Goal: Feedback & Contribution: Submit feedback/report problem

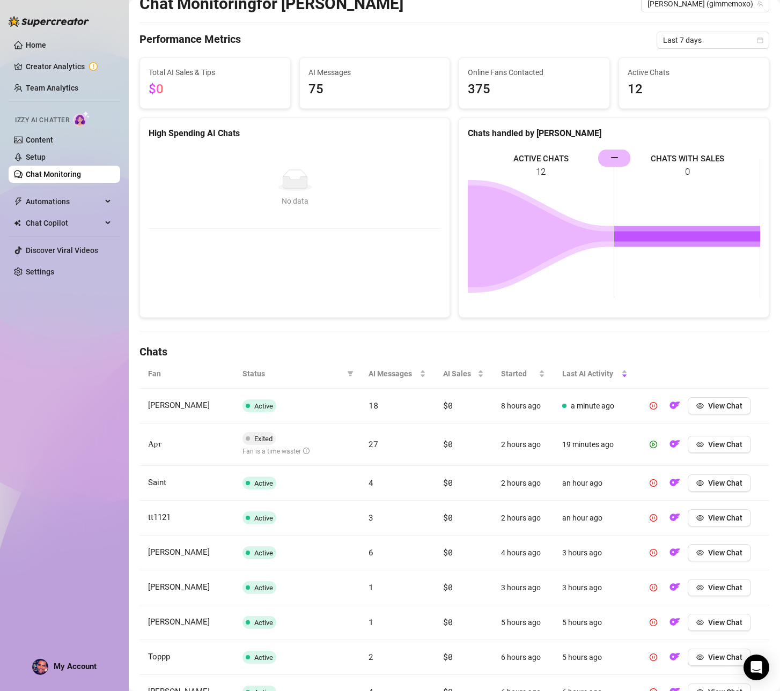
scroll to position [9, 0]
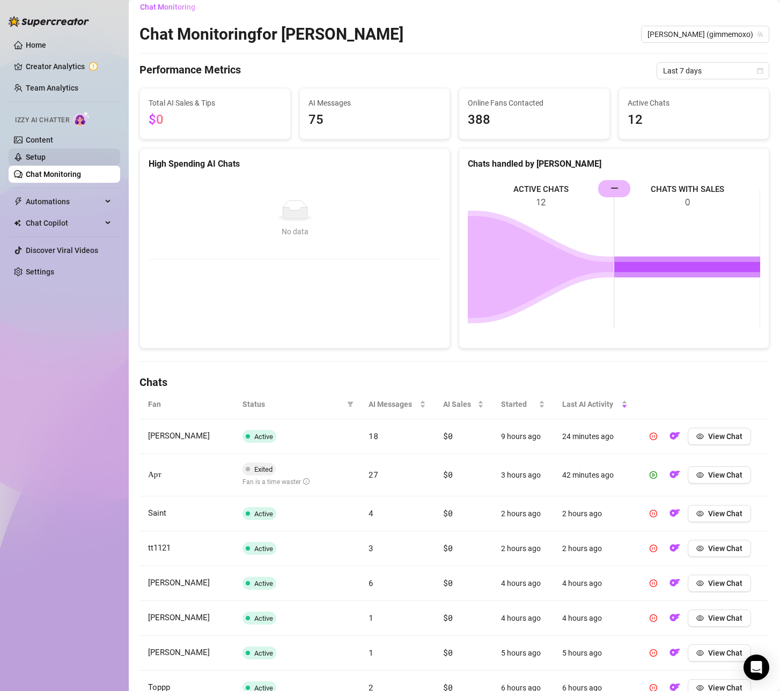
click at [46, 153] on link "Setup" at bounding box center [36, 157] width 20 height 9
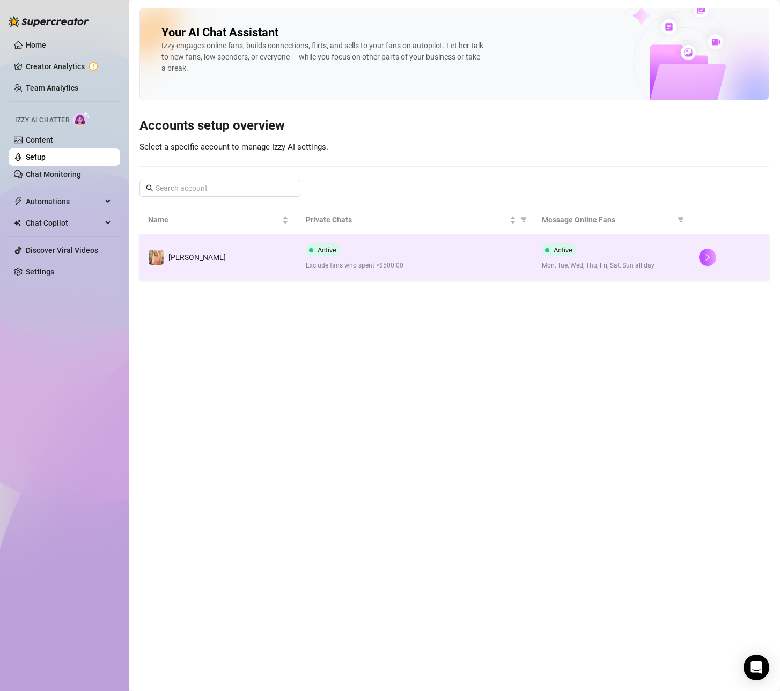
click at [195, 265] on td "[PERSON_NAME]" at bounding box center [218, 257] width 158 height 45
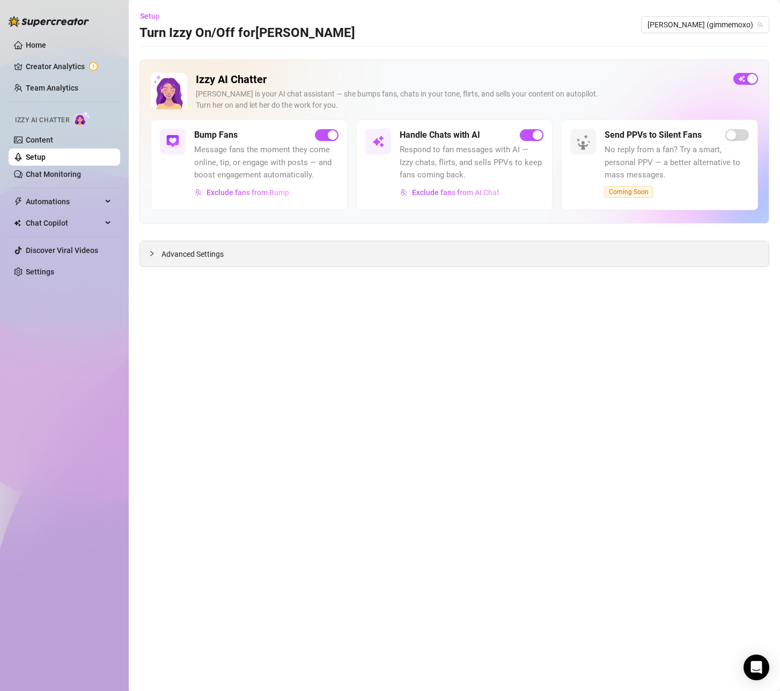
click at [209, 254] on span "Advanced Settings" at bounding box center [192, 254] width 62 height 12
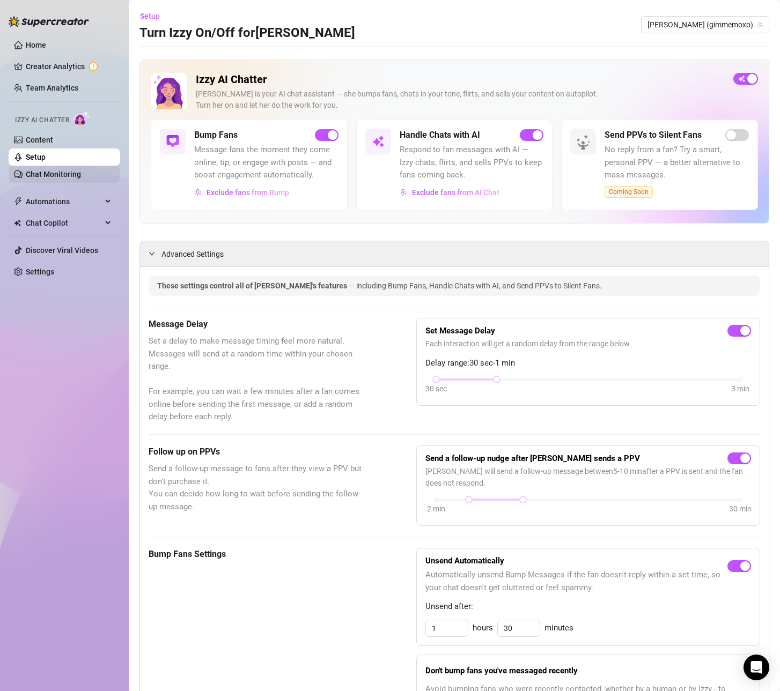
click at [44, 176] on link "Chat Monitoring" at bounding box center [53, 174] width 55 height 9
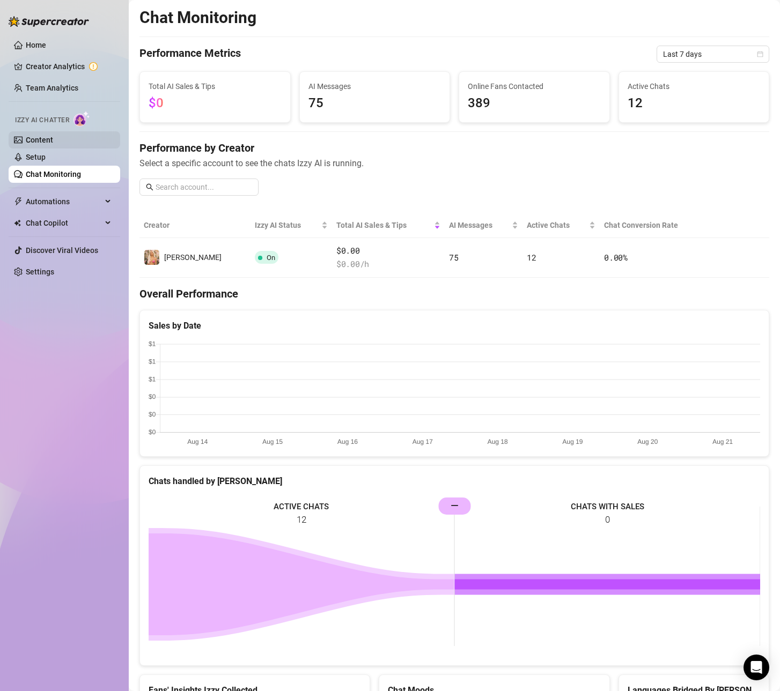
click at [37, 144] on link "Content" at bounding box center [39, 140] width 27 height 9
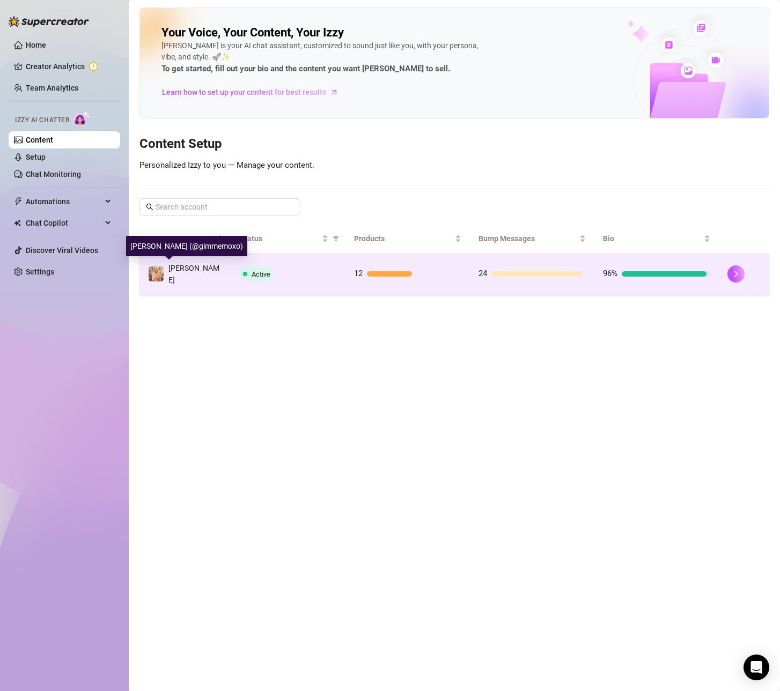
click at [188, 272] on span "[PERSON_NAME]" at bounding box center [193, 274] width 51 height 20
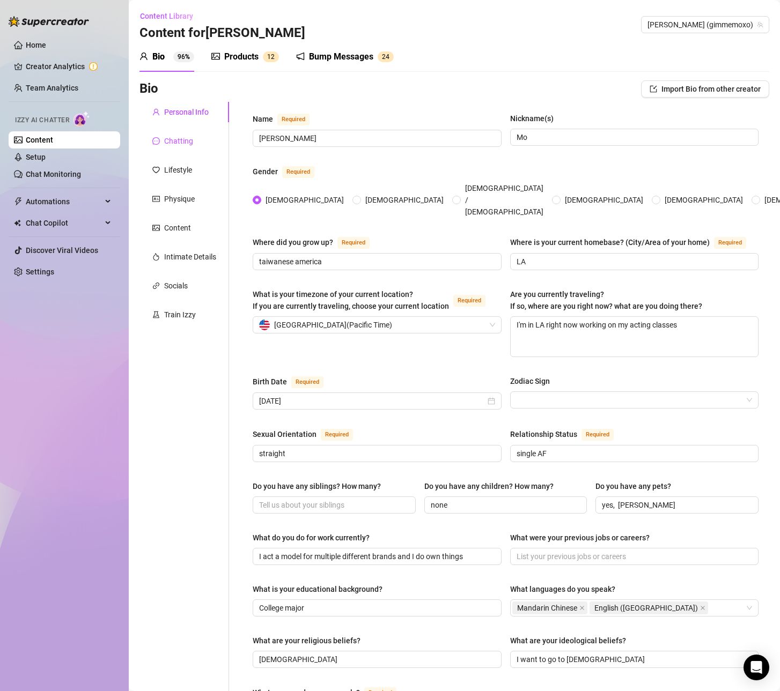
click at [186, 144] on div "Chatting" at bounding box center [178, 141] width 29 height 12
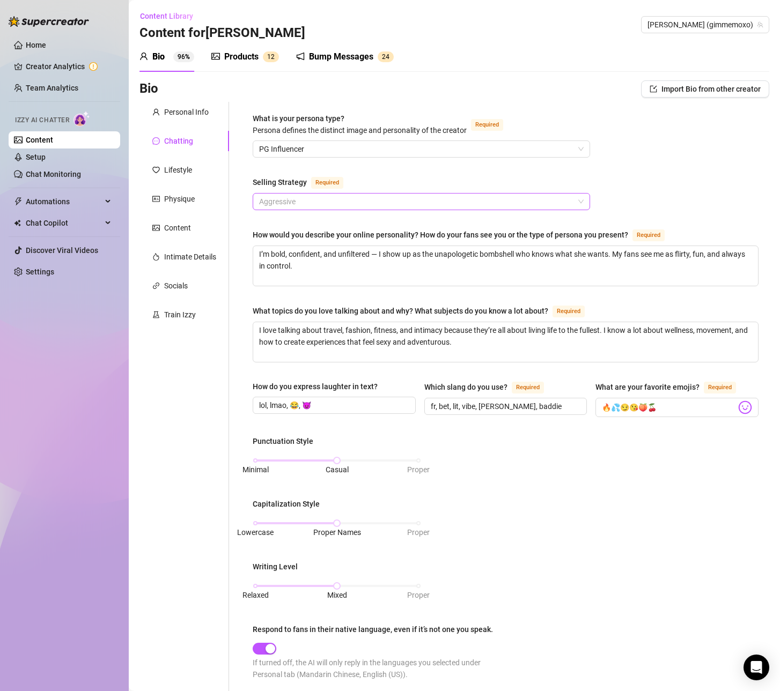
click at [286, 202] on span "Aggressive" at bounding box center [421, 202] width 324 height 16
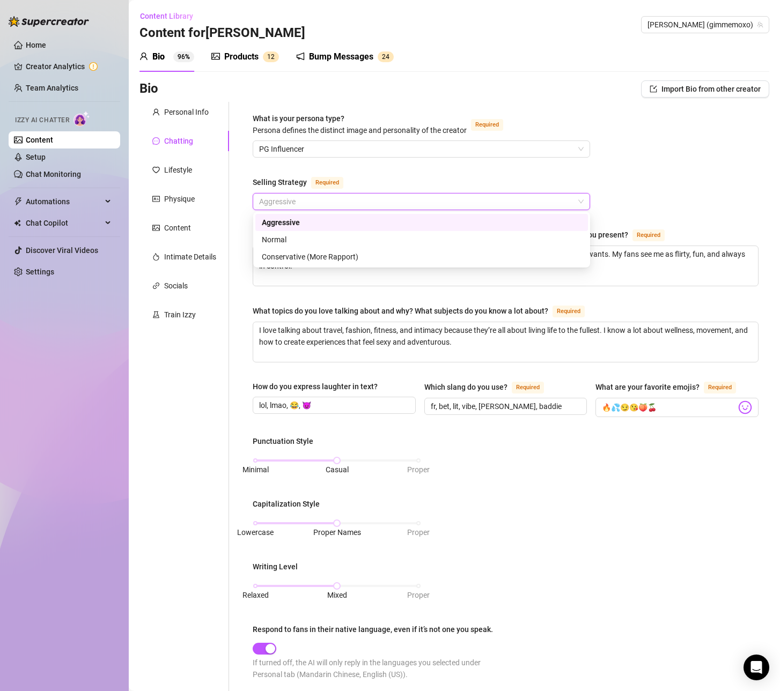
click at [280, 220] on div "Aggressive" at bounding box center [422, 223] width 320 height 12
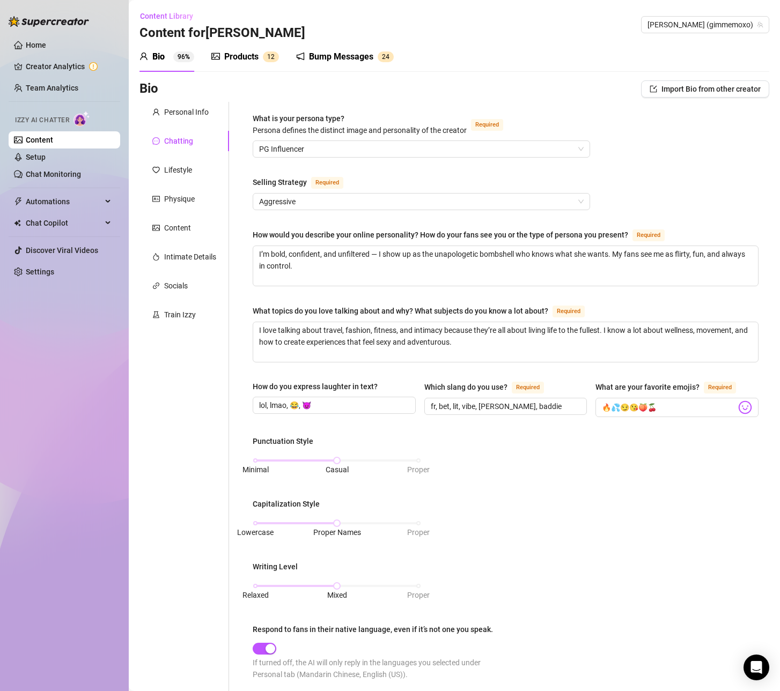
click at [349, 175] on div "What is your persona type? [PERSON_NAME] defines the distinct image and persona…" at bounding box center [506, 497] width 506 height 768
click at [328, 195] on span "Aggressive" at bounding box center [421, 202] width 324 height 16
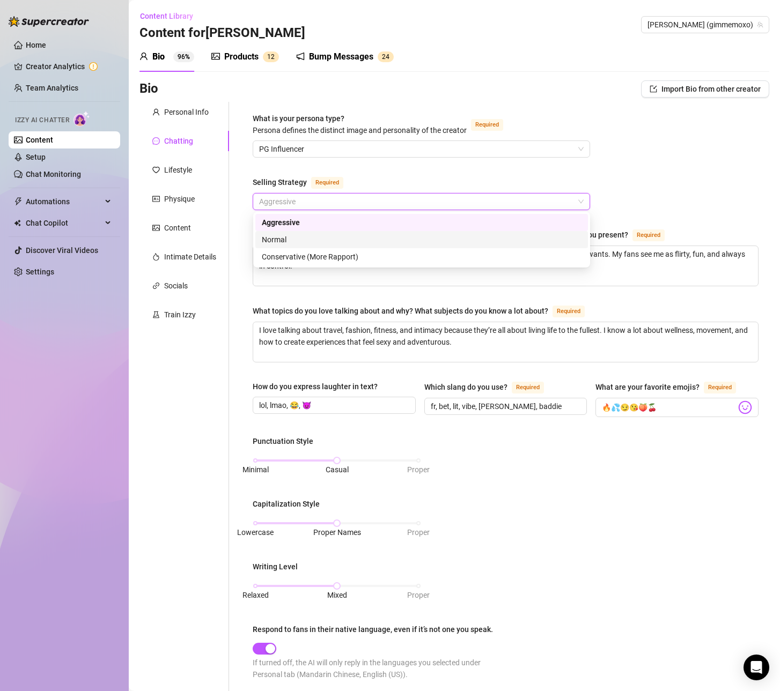
click at [306, 235] on div "Normal" at bounding box center [422, 240] width 320 height 12
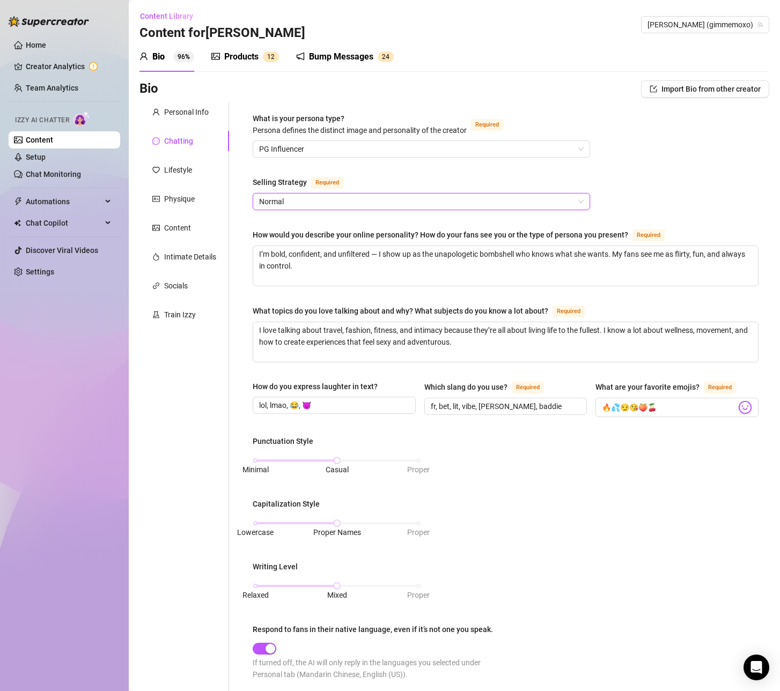
click at [254, 210] on div "What is your persona type? [PERSON_NAME] defines the distinct image and persona…" at bounding box center [506, 497] width 506 height 768
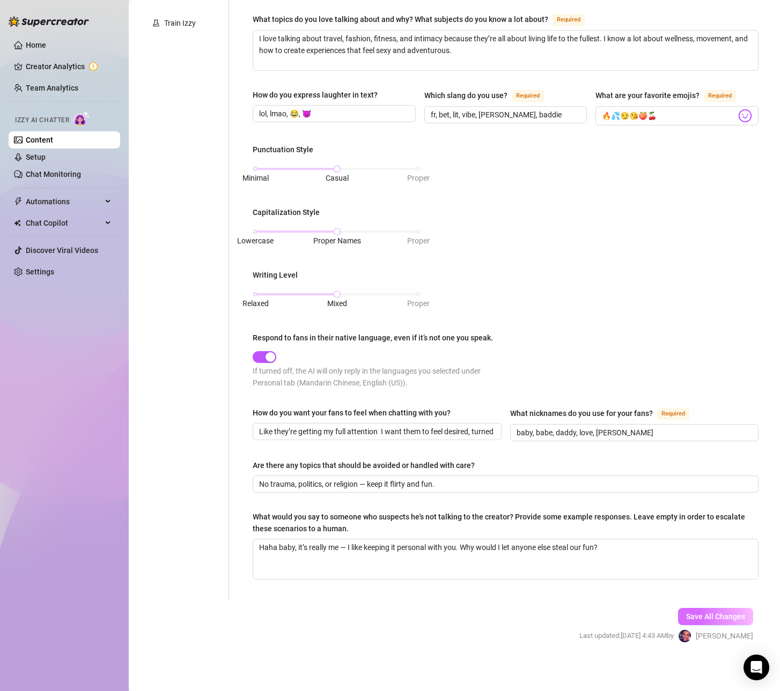
click at [708, 622] on button "Save All Changes" at bounding box center [715, 616] width 75 height 17
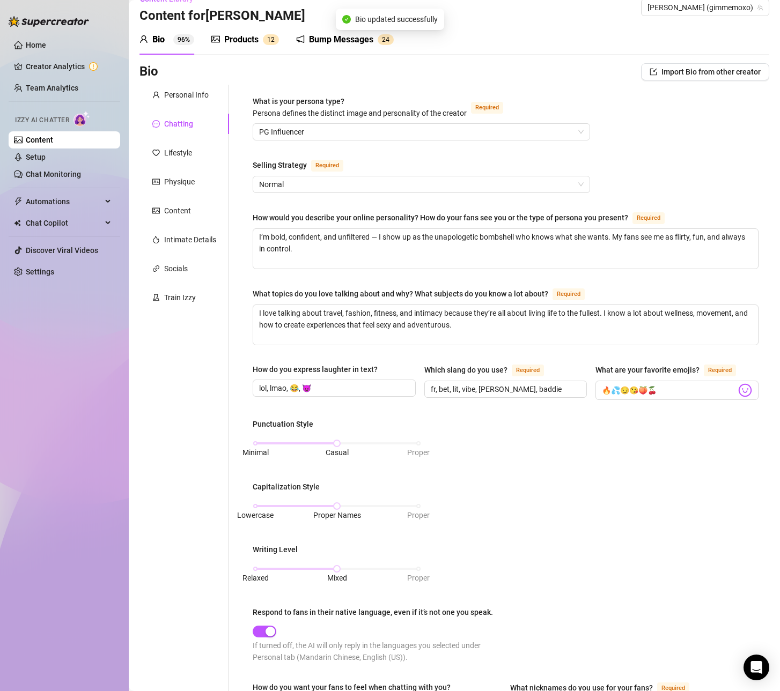
scroll to position [0, 0]
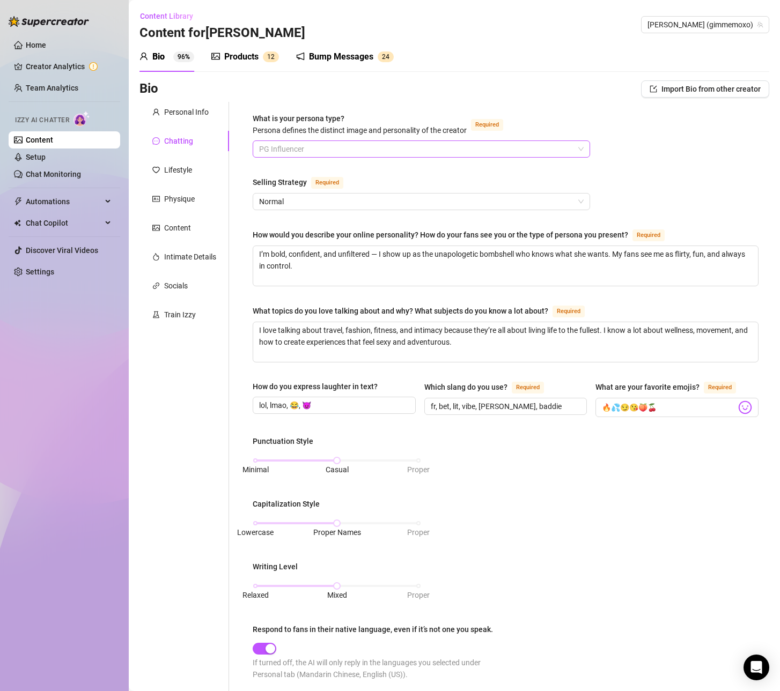
click at [309, 147] on span "PG Influencer" at bounding box center [421, 149] width 324 height 16
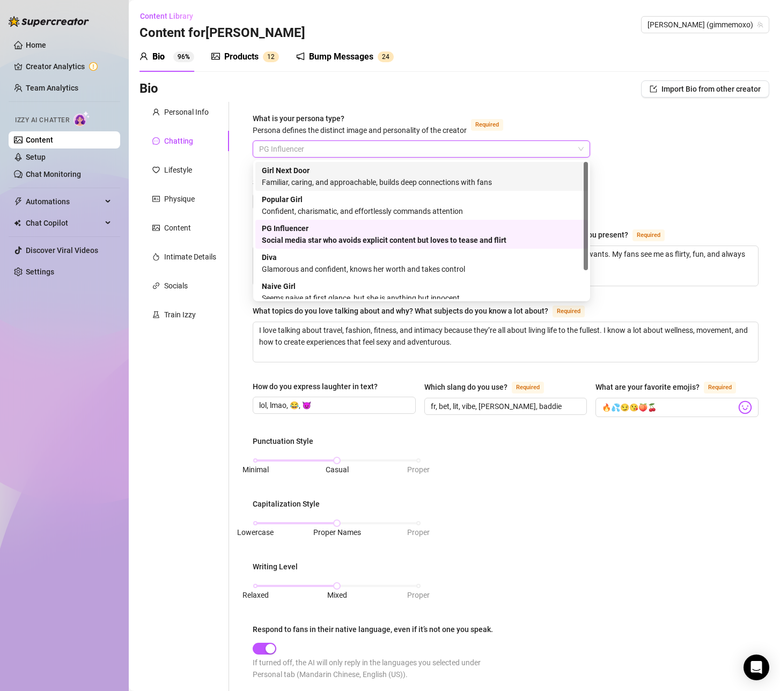
click at [356, 188] on div "Familiar, caring, and approachable, builds deep connections with fans" at bounding box center [422, 182] width 320 height 12
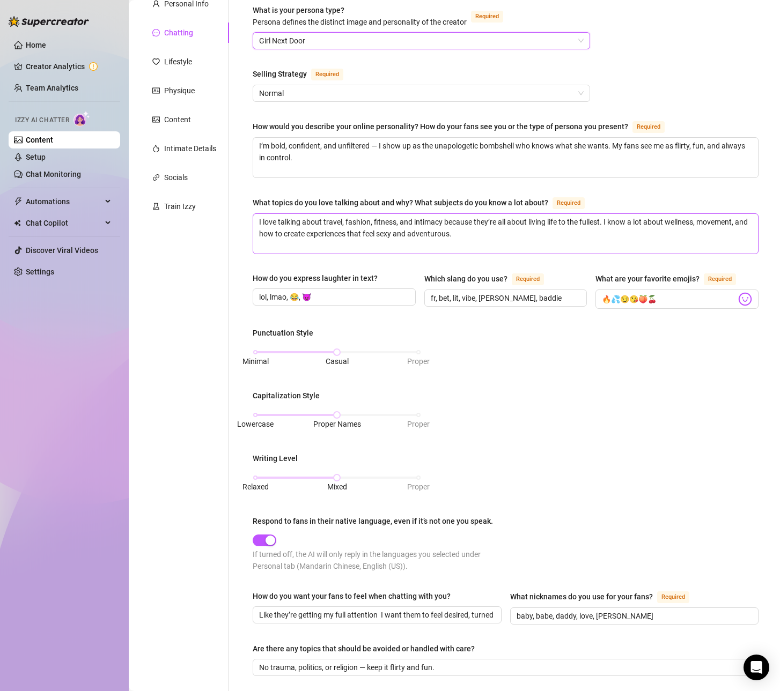
scroll to position [292, 0]
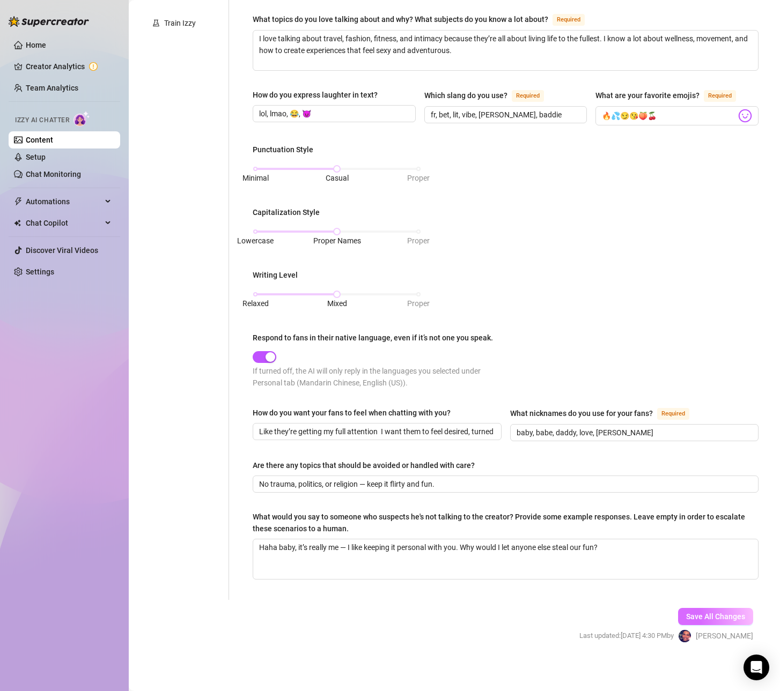
click at [701, 618] on button "Save All Changes" at bounding box center [715, 616] width 75 height 17
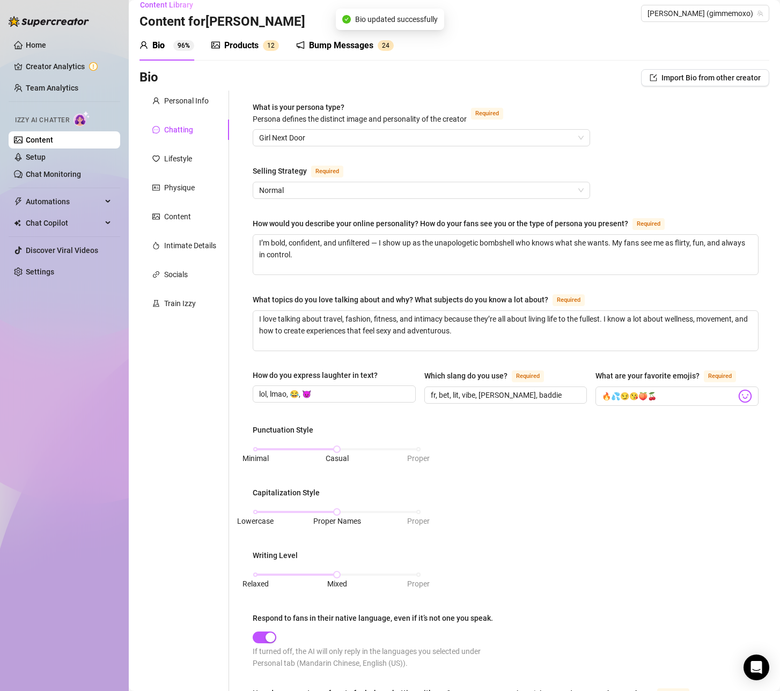
scroll to position [0, 0]
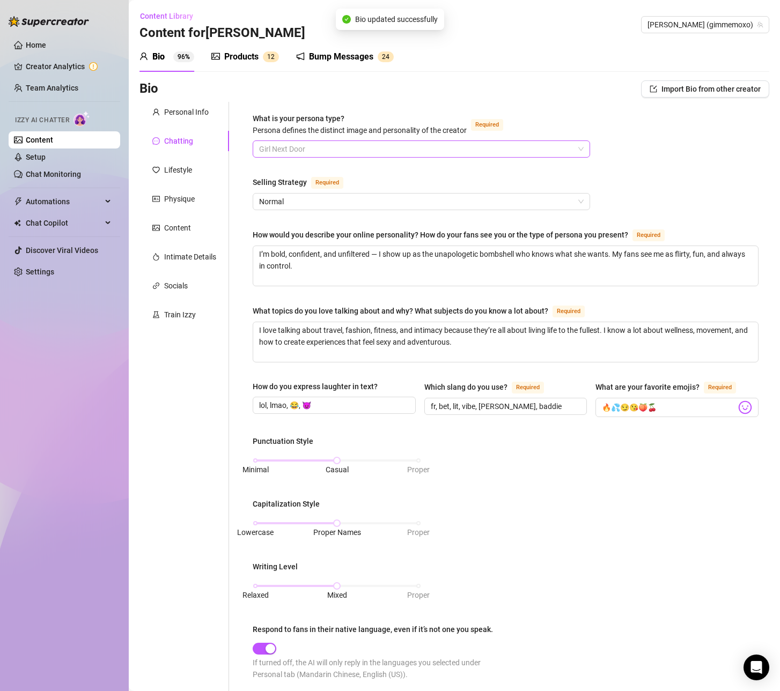
click at [399, 153] on span "Girl Next Door" at bounding box center [421, 149] width 324 height 16
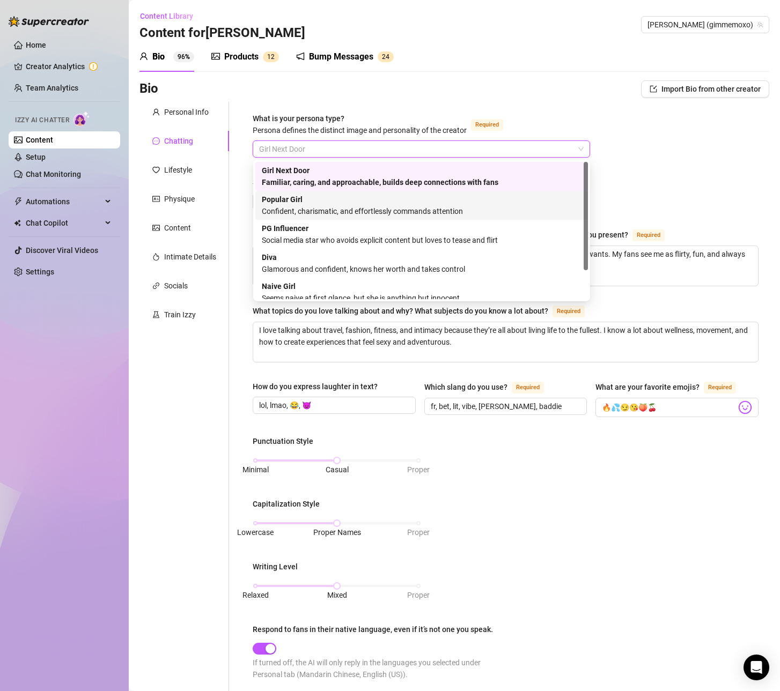
click at [372, 208] on div "Confident, charismatic, and effortlessly commands attention" at bounding box center [422, 211] width 320 height 12
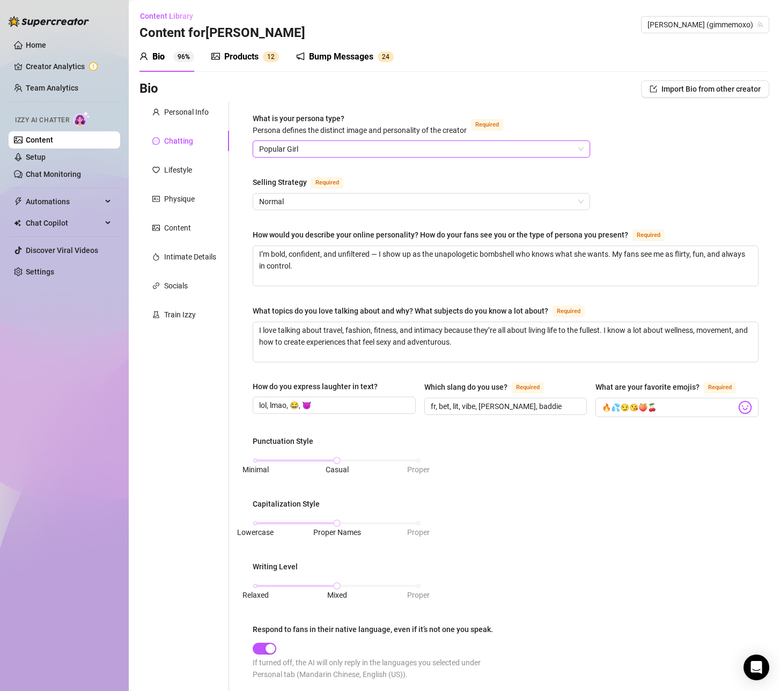
scroll to position [292, 0]
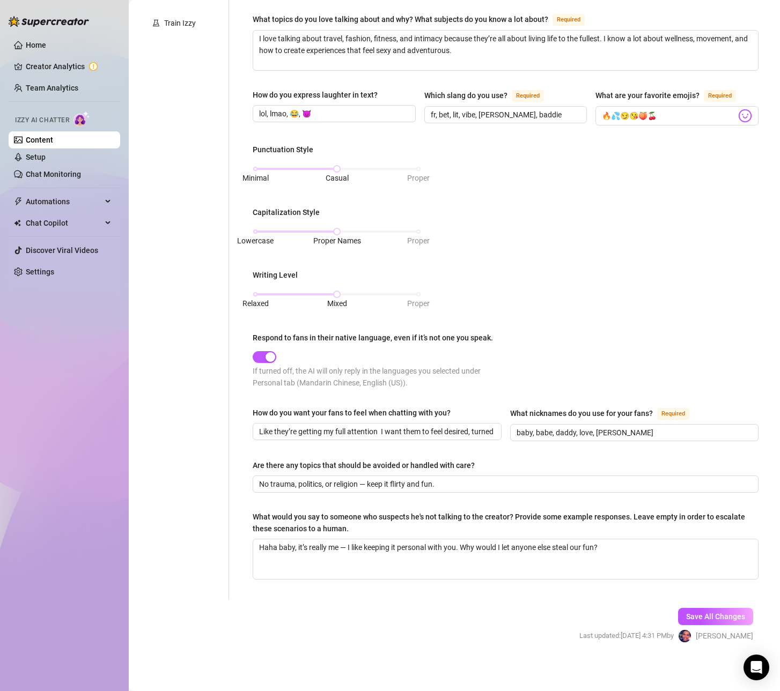
click at [714, 602] on div "Save All Changes Last updated: [DATE] 4:31 PM by [PERSON_NAME]" at bounding box center [666, 625] width 206 height 51
click at [713, 608] on button "Save All Changes" at bounding box center [715, 616] width 75 height 17
click at [56, 170] on link "Chat Monitoring" at bounding box center [53, 174] width 55 height 9
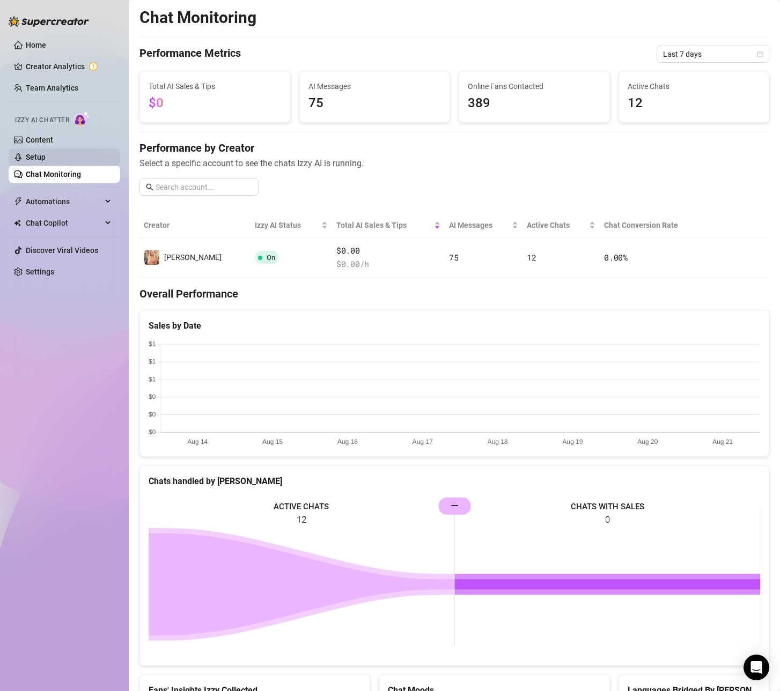
click at [46, 156] on link "Setup" at bounding box center [36, 157] width 20 height 9
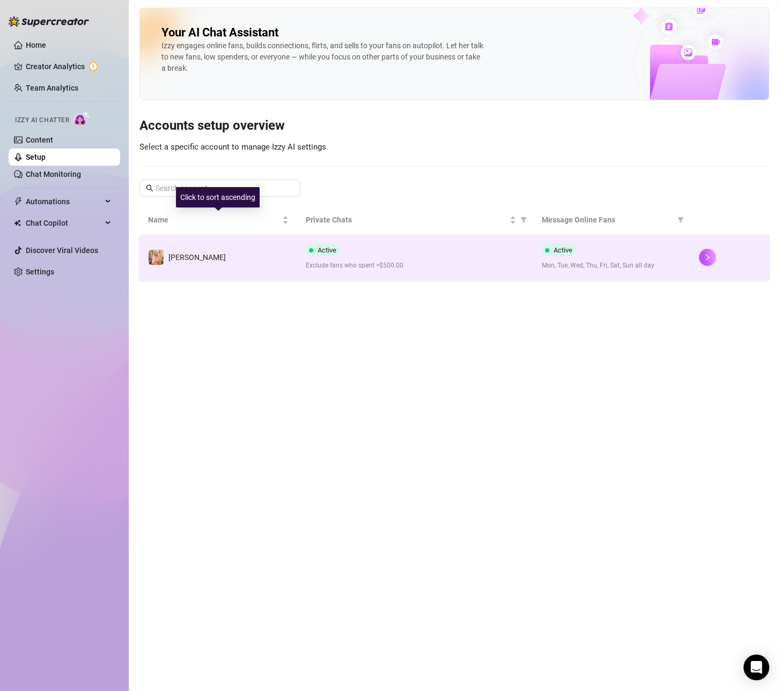
click at [155, 239] on td "[PERSON_NAME]" at bounding box center [218, 257] width 158 height 45
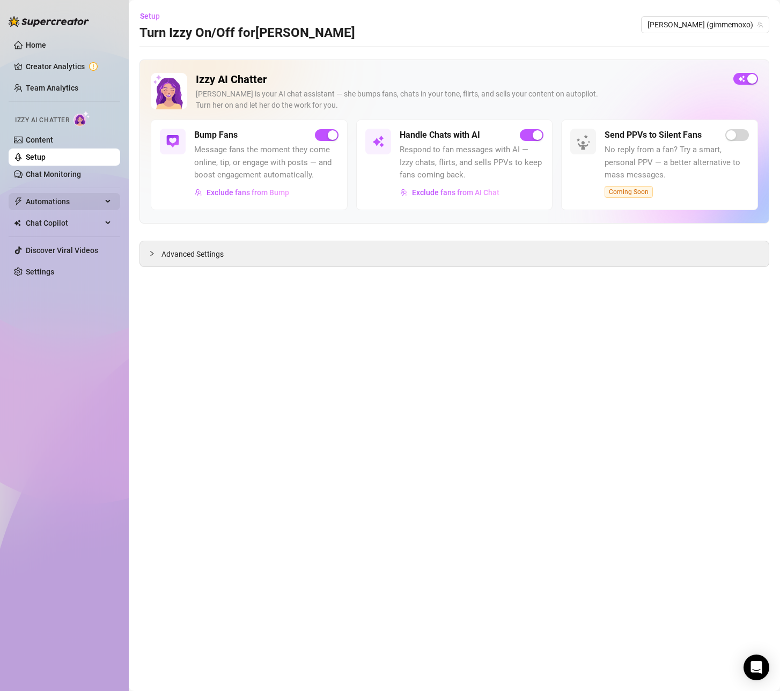
click at [21, 199] on icon "thunderbolt" at bounding box center [18, 201] width 9 height 9
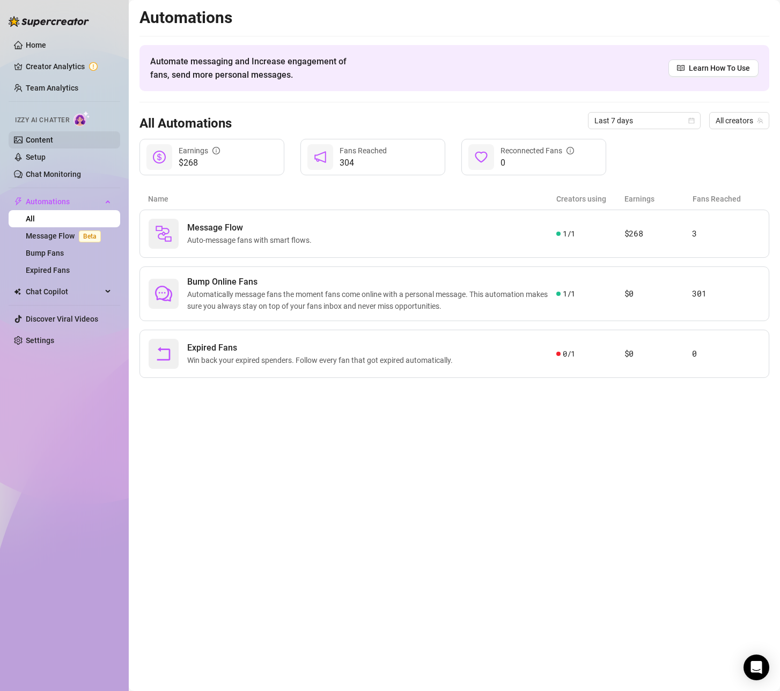
click at [39, 143] on link "Content" at bounding box center [39, 140] width 27 height 9
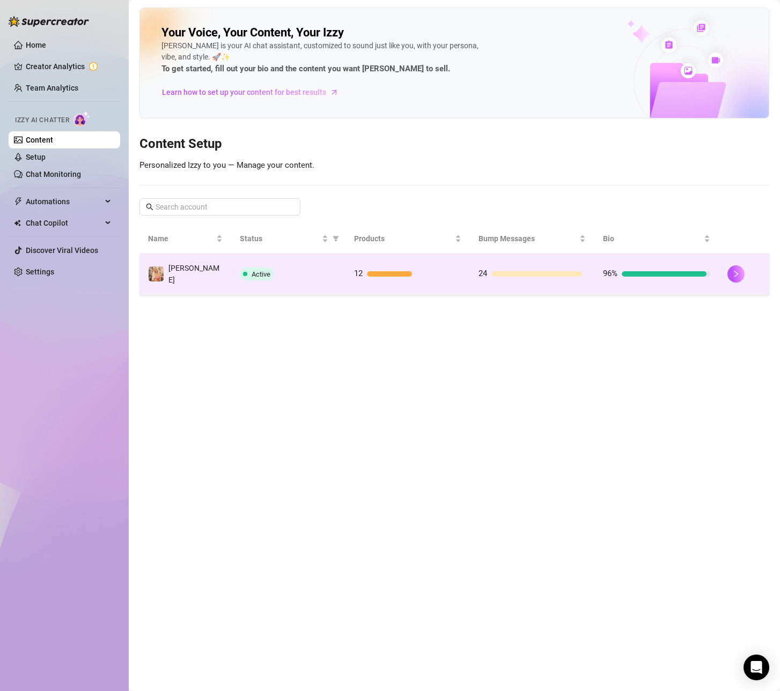
click at [228, 260] on td "[PERSON_NAME]" at bounding box center [185, 274] width 92 height 41
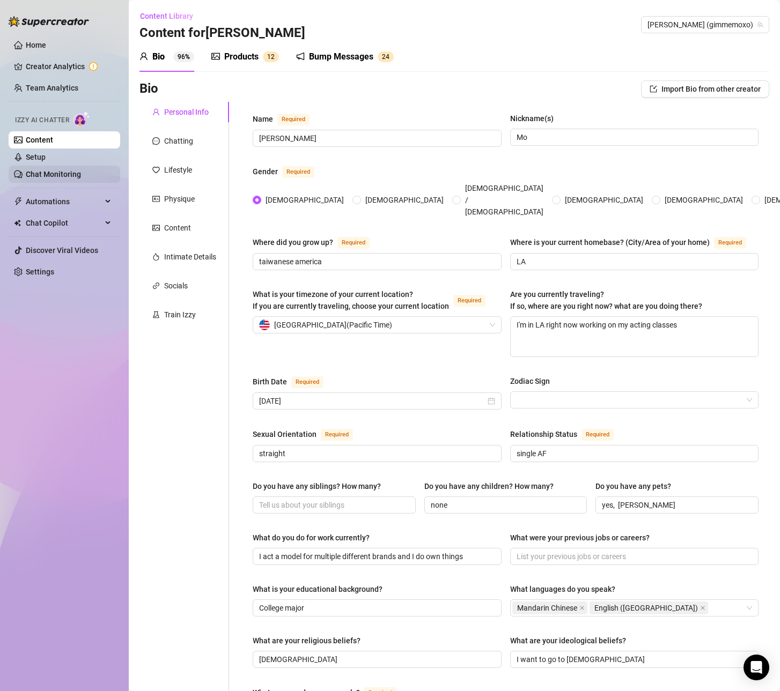
click at [62, 176] on link "Chat Monitoring" at bounding box center [53, 174] width 55 height 9
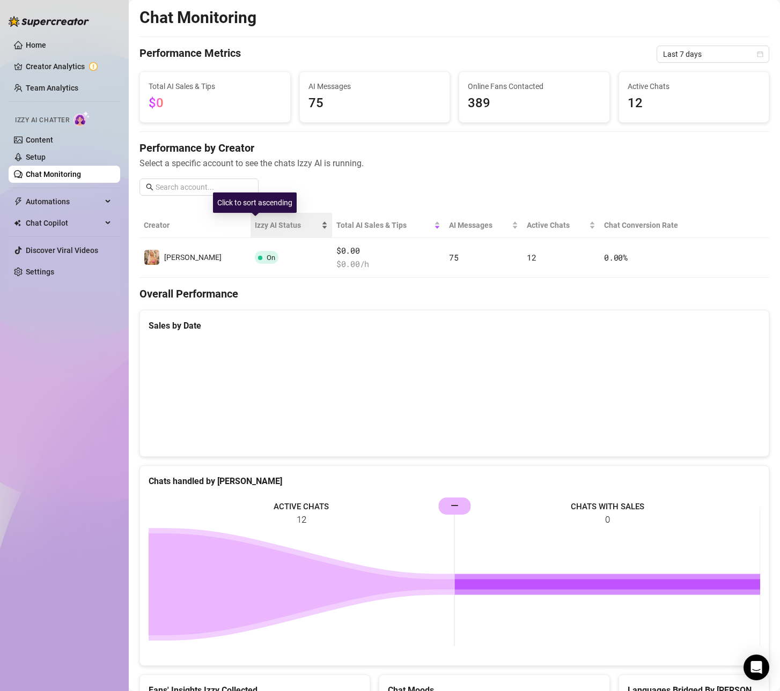
click at [255, 223] on span "Izzy AI Status" at bounding box center [287, 225] width 64 height 12
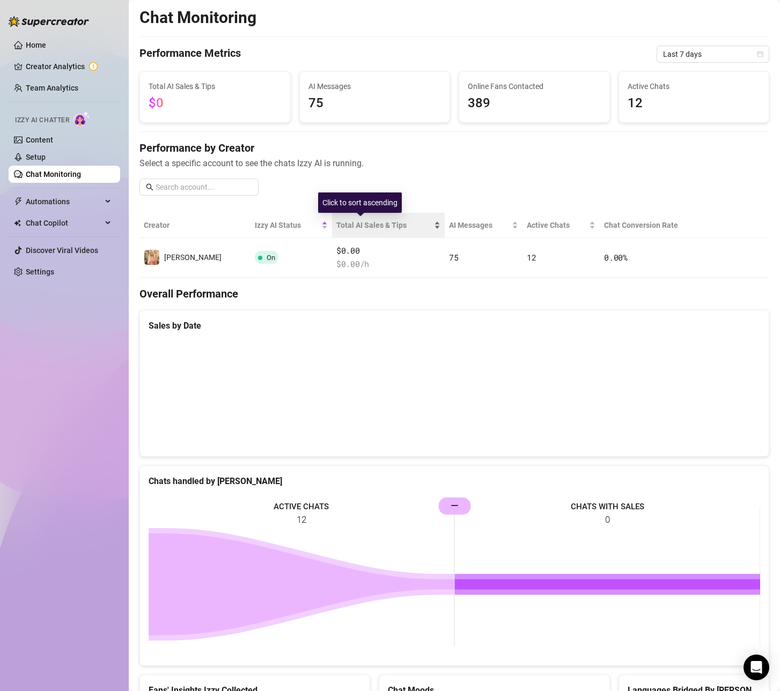
click at [338, 220] on span "Total AI Sales & Tips" at bounding box center [383, 225] width 95 height 12
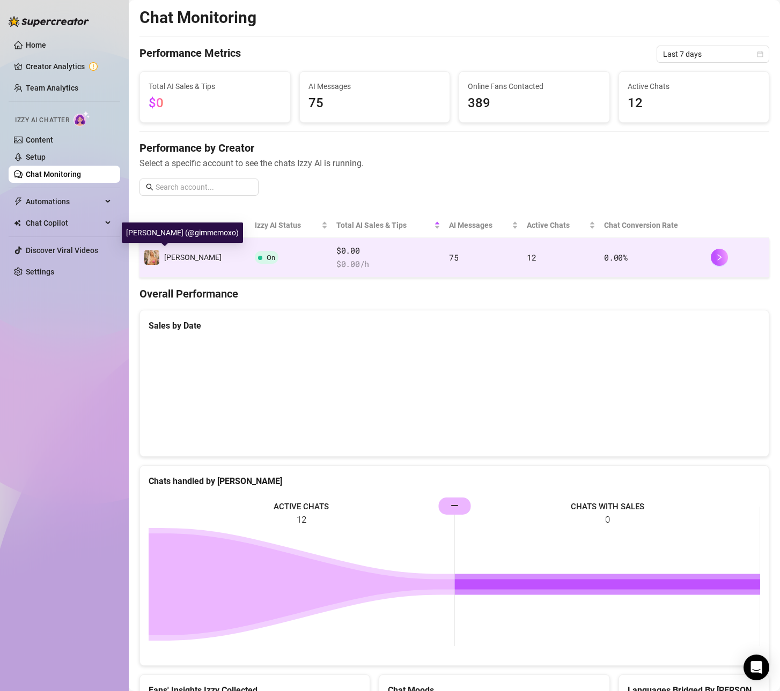
click at [176, 260] on span "[PERSON_NAME]" at bounding box center [192, 257] width 57 height 9
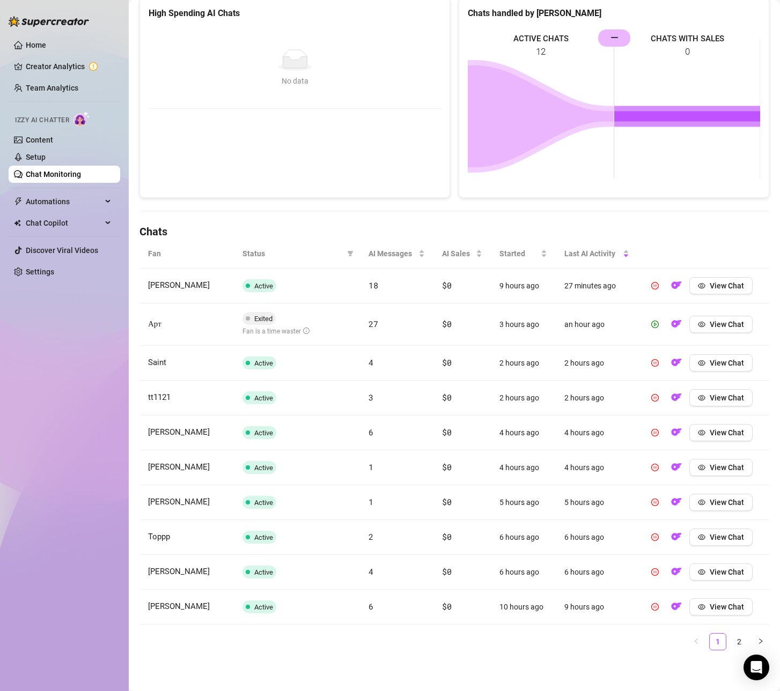
scroll to position [159, 0]
click at [705, 324] on icon "eye" at bounding box center [702, 325] width 8 height 8
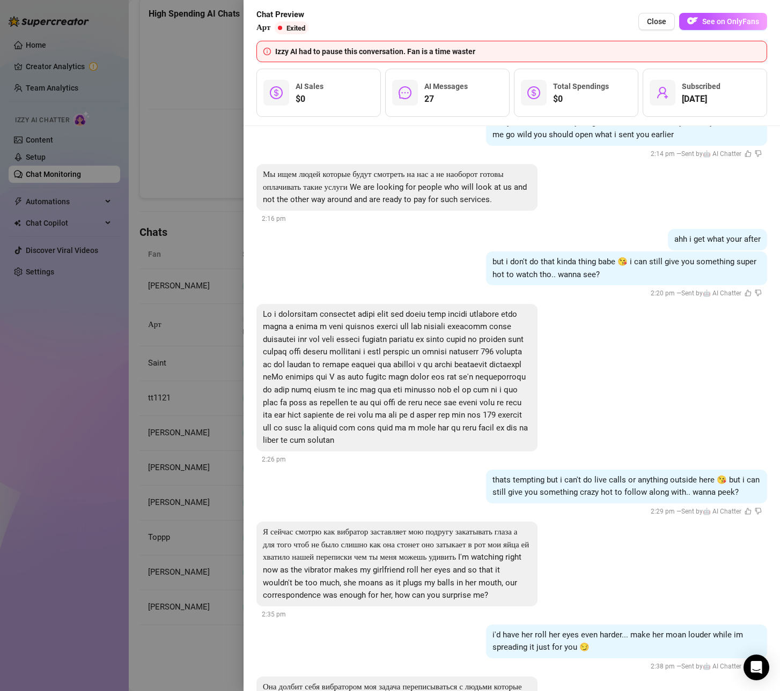
scroll to position [1709, 0]
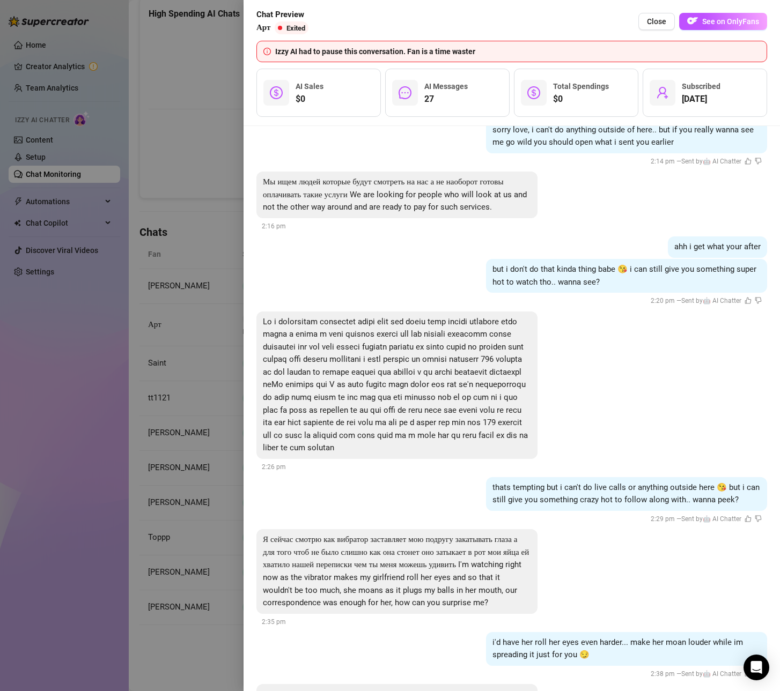
click at [645, 301] on div "2:20 pm — Sent by 🤖 AI Chatter" at bounding box center [706, 300] width 122 height 13
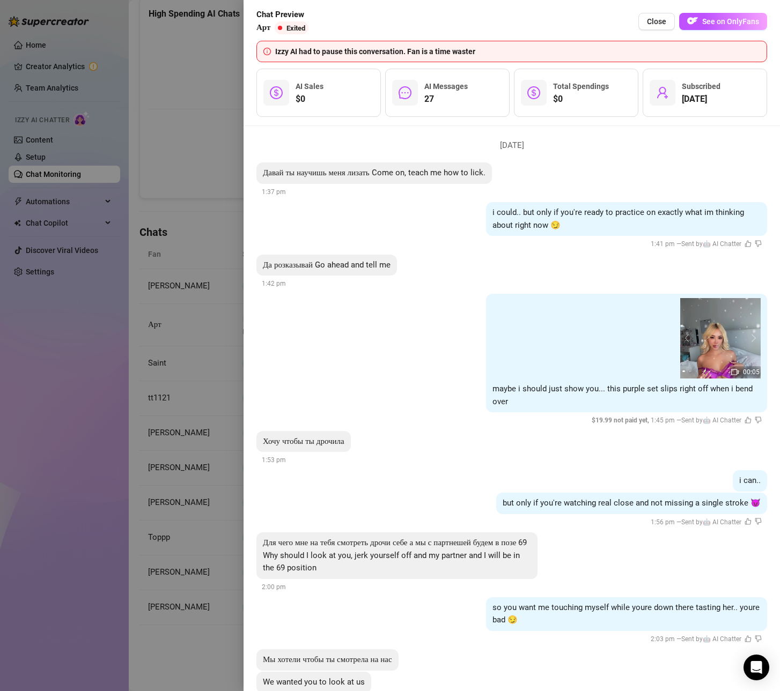
scroll to position [988, 0]
click at [138, 173] on div at bounding box center [390, 345] width 780 height 691
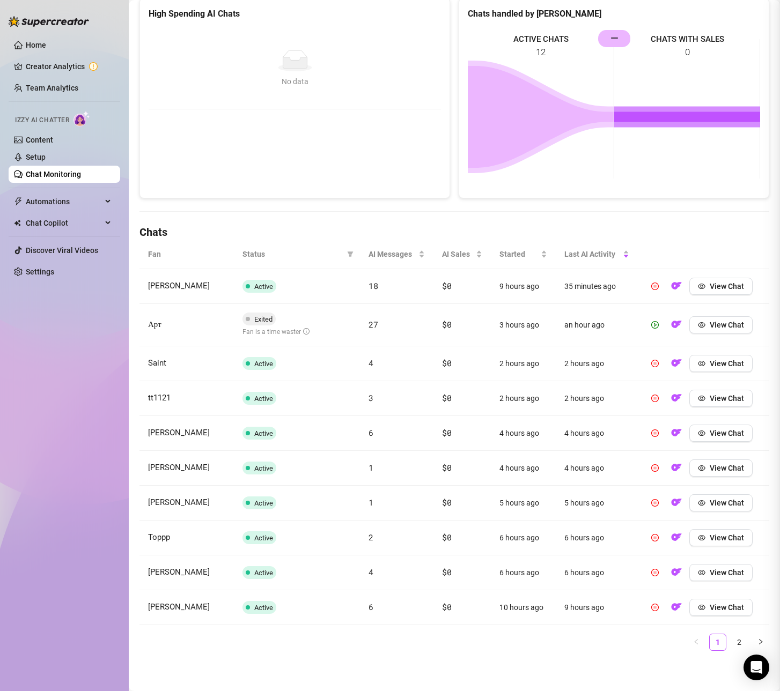
scroll to position [0, 0]
click at [713, 286] on span "View Chat" at bounding box center [726, 286] width 34 height 9
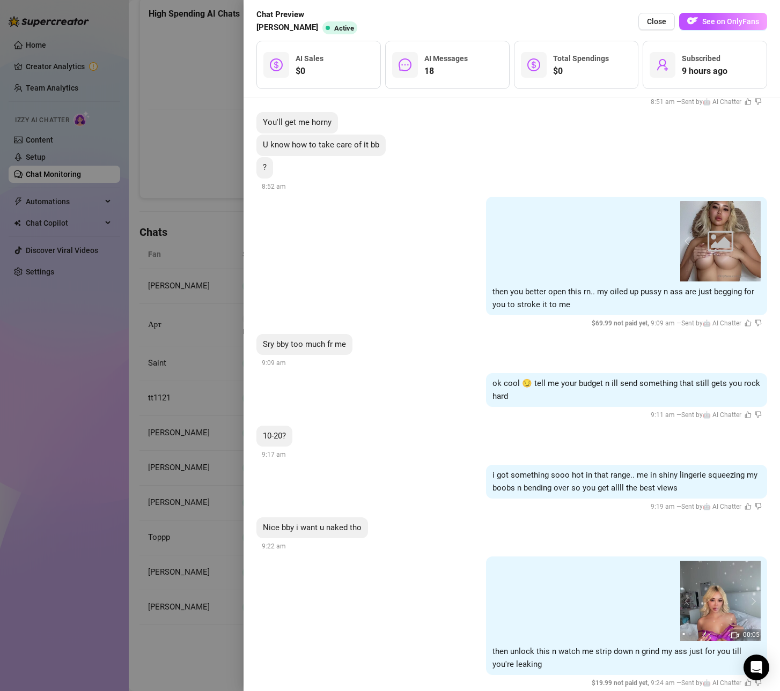
scroll to position [1575, 0]
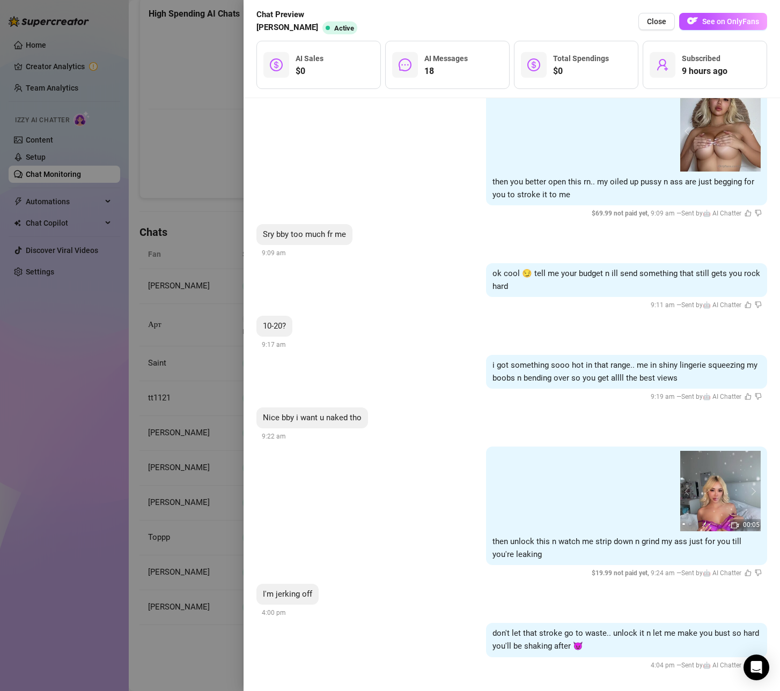
click at [208, 197] on div at bounding box center [390, 345] width 780 height 691
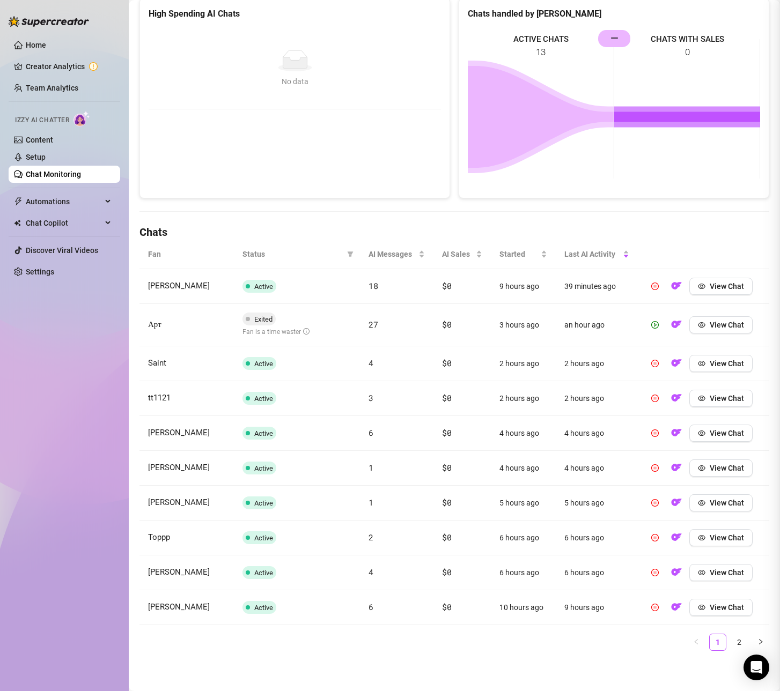
scroll to position [0, 0]
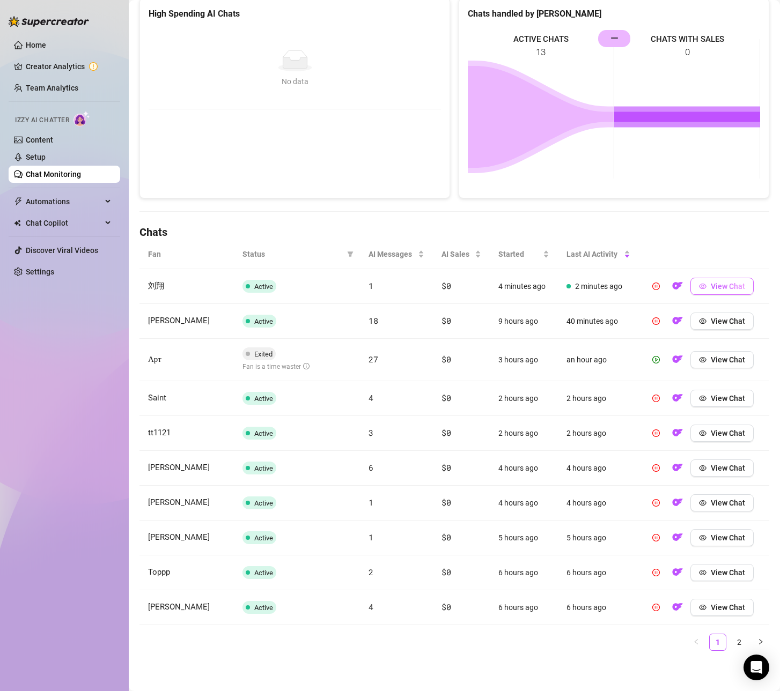
click at [718, 286] on span "View Chat" at bounding box center [727, 286] width 34 height 9
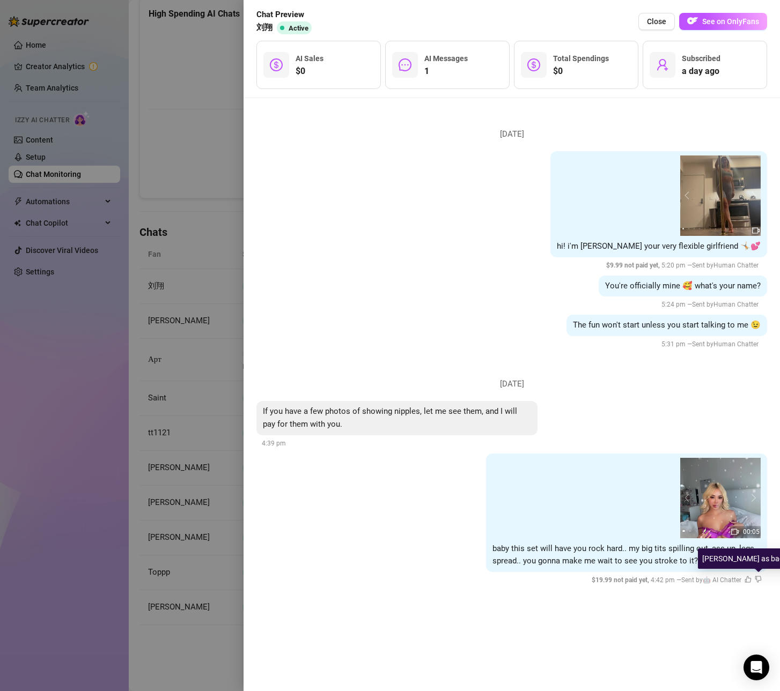
click at [759, 580] on icon "dislike" at bounding box center [757, 579] width 7 height 7
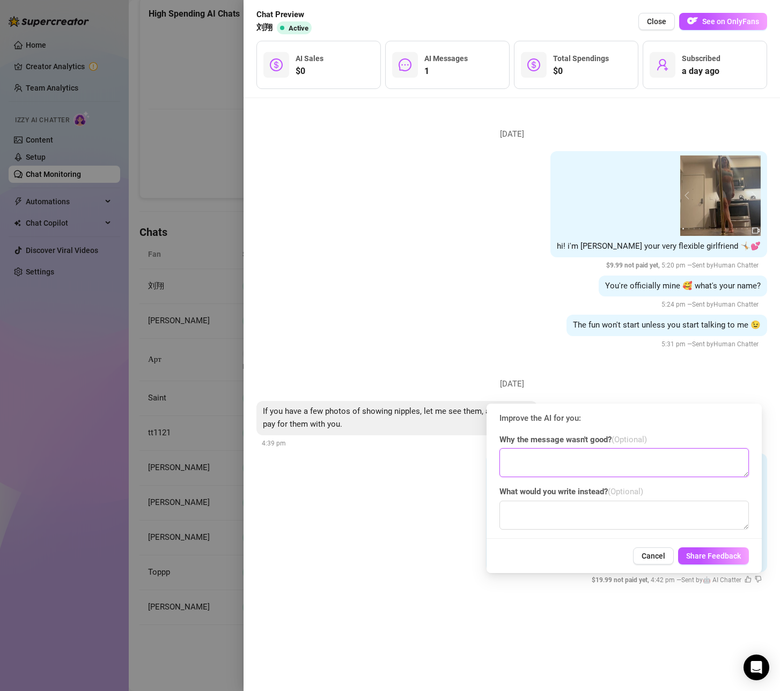
click at [566, 472] on textarea at bounding box center [623, 462] width 249 height 29
type textarea "i dont want sex talk"
click at [539, 514] on textarea at bounding box center [623, 515] width 249 height 29
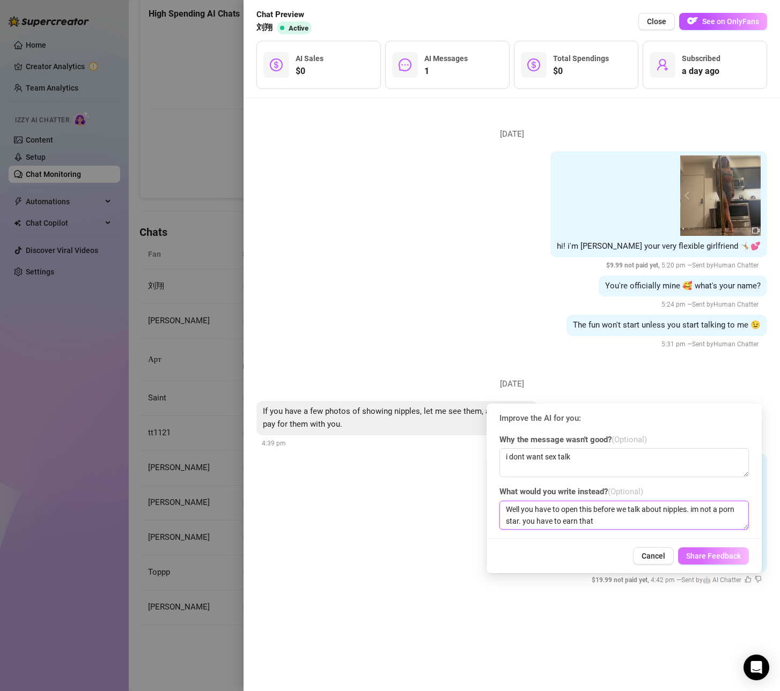
type textarea "Well you have to open this before we talk about nipples. im not a porn star. yo…"
click at [697, 555] on span "Share Feedback" at bounding box center [713, 556] width 55 height 9
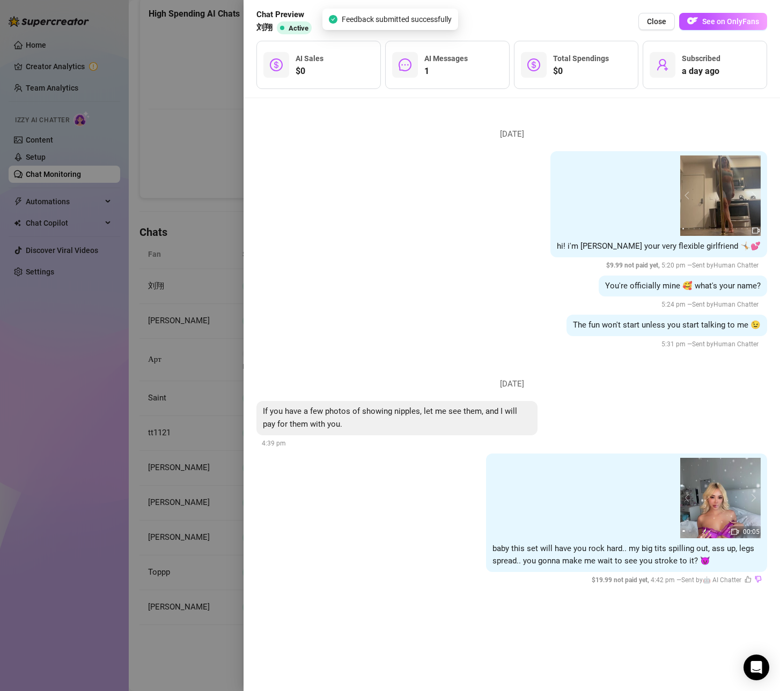
click at [161, 300] on div at bounding box center [390, 345] width 780 height 691
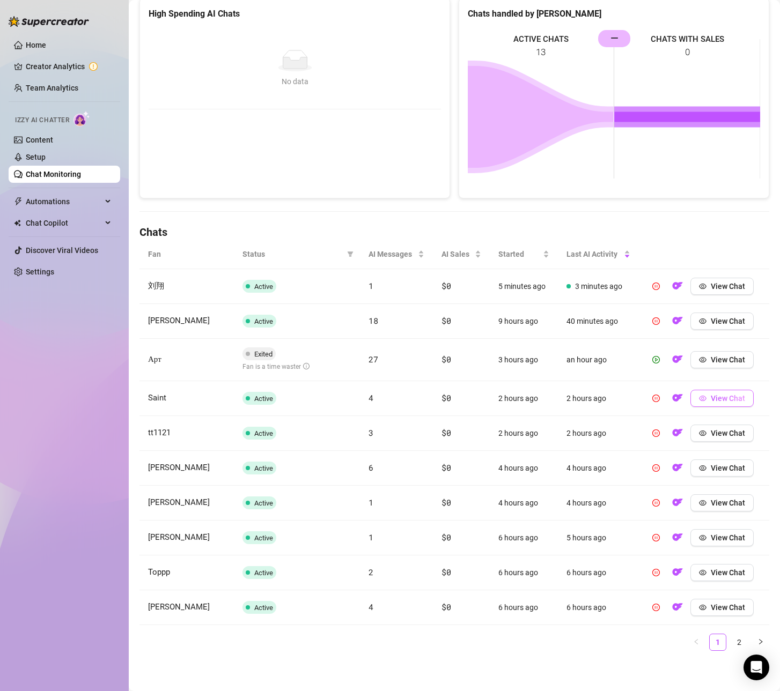
click at [715, 396] on span "View Chat" at bounding box center [727, 398] width 34 height 9
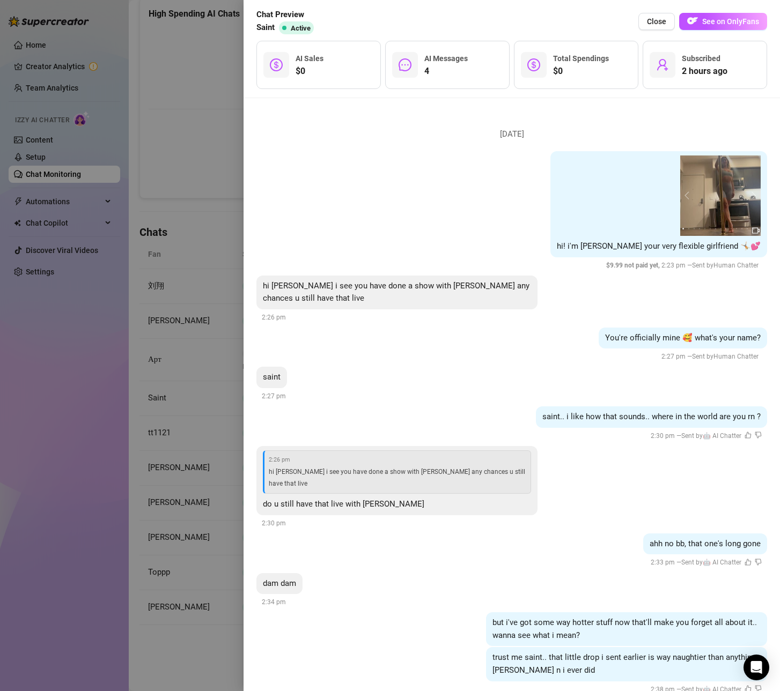
scroll to position [16, 0]
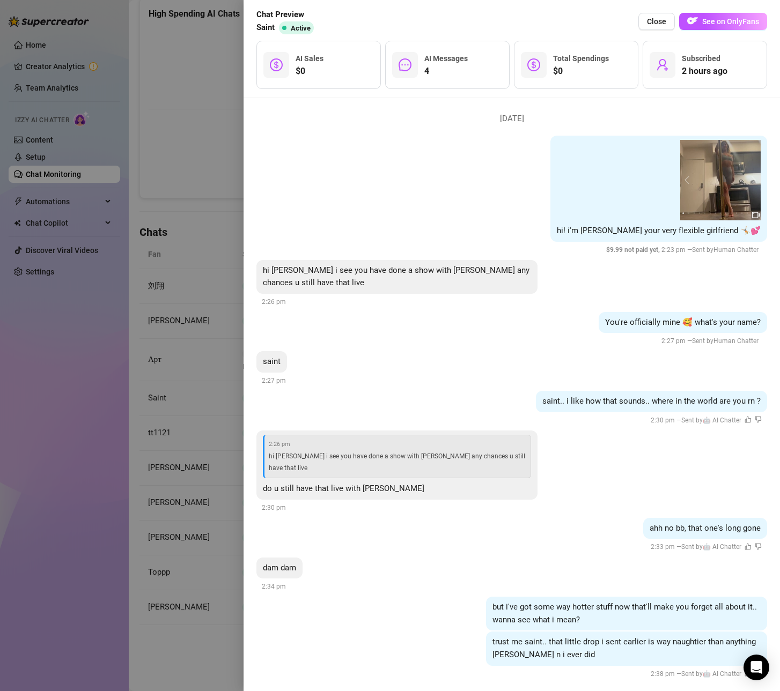
click at [671, 522] on div "ahh no bb, that one's long gone" at bounding box center [705, 528] width 124 height 21
click at [576, 533] on div "ahh no bb, that one's long gone 2:33 pm — Sent by 🤖 AI Chatter" at bounding box center [511, 535] width 510 height 35
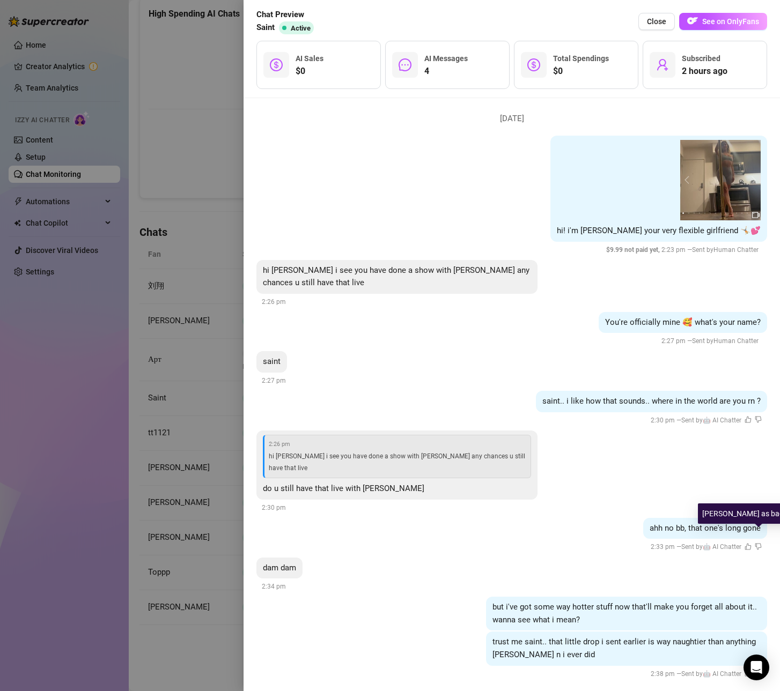
click at [757, 543] on icon "dislike" at bounding box center [757, 546] width 7 height 7
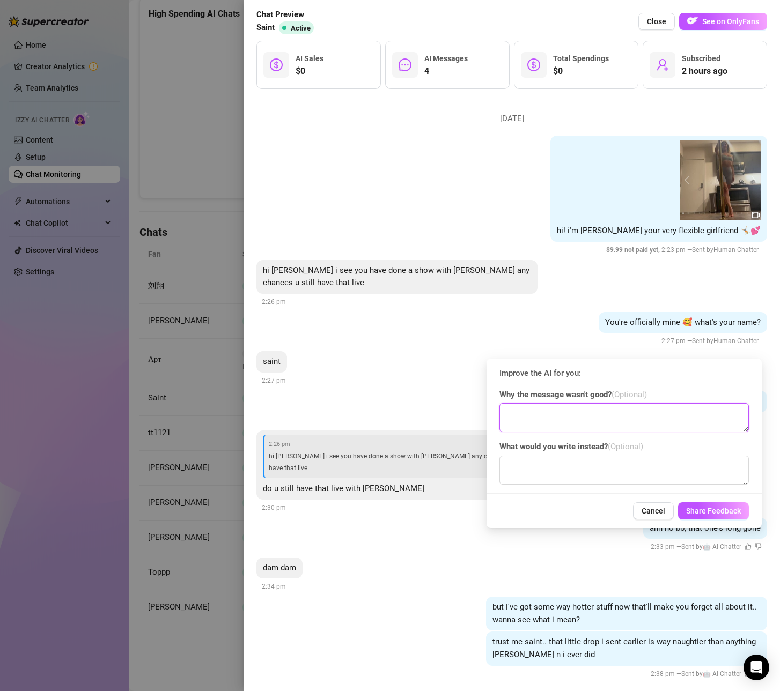
click at [544, 423] on textarea at bounding box center [623, 417] width 249 height 29
type textarea "we do have a live tonight"
click at [600, 464] on textarea at bounding box center [623, 470] width 249 height 29
type textarea "Yes i have a live tonight"
click at [733, 512] on span "Share Feedback" at bounding box center [713, 511] width 55 height 9
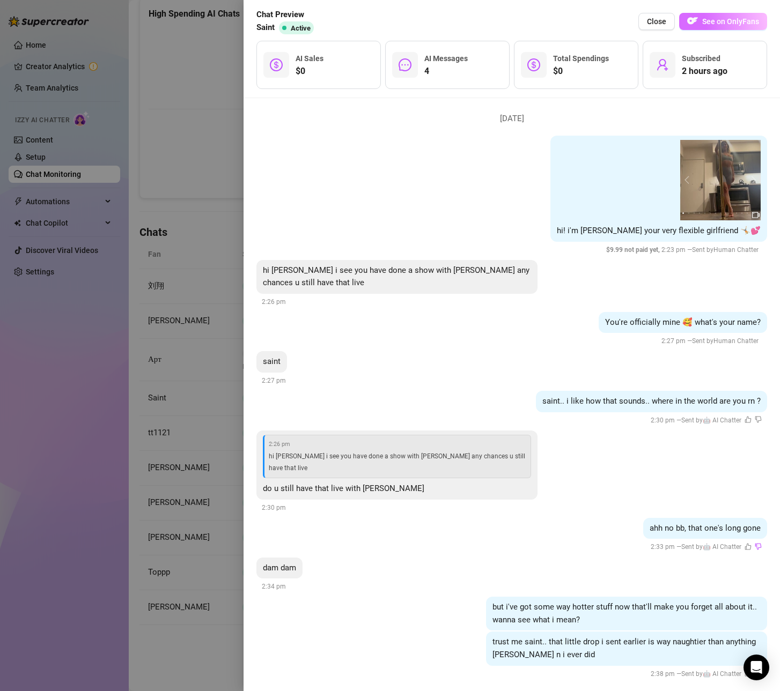
click at [731, 26] on button "See on OnlyFans" at bounding box center [723, 21] width 88 height 17
click at [205, 239] on div at bounding box center [390, 345] width 780 height 691
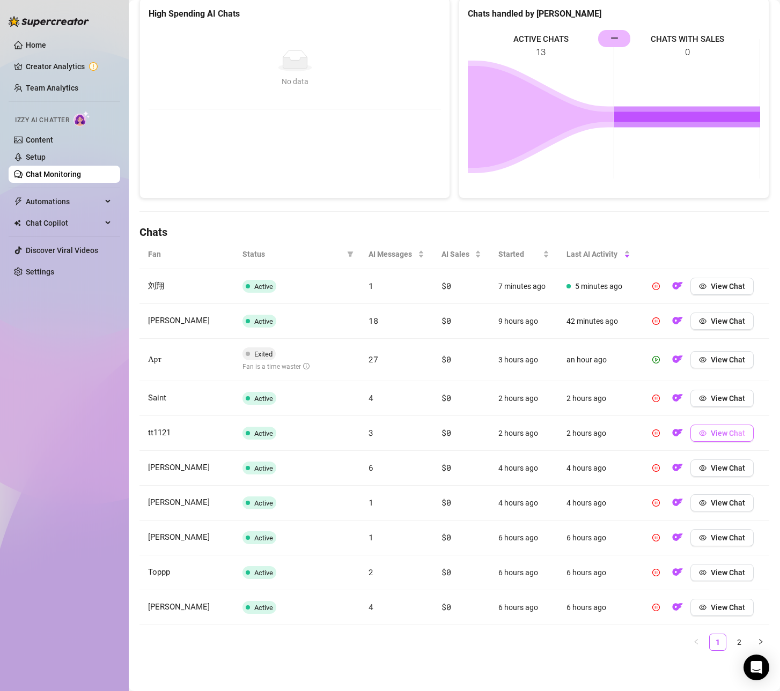
click at [715, 432] on span "View Chat" at bounding box center [727, 433] width 34 height 9
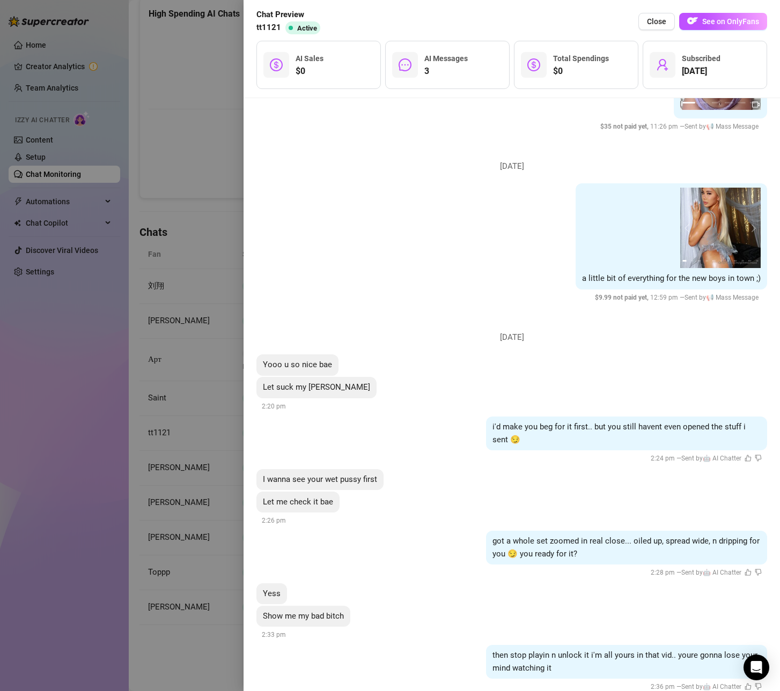
scroll to position [792, 0]
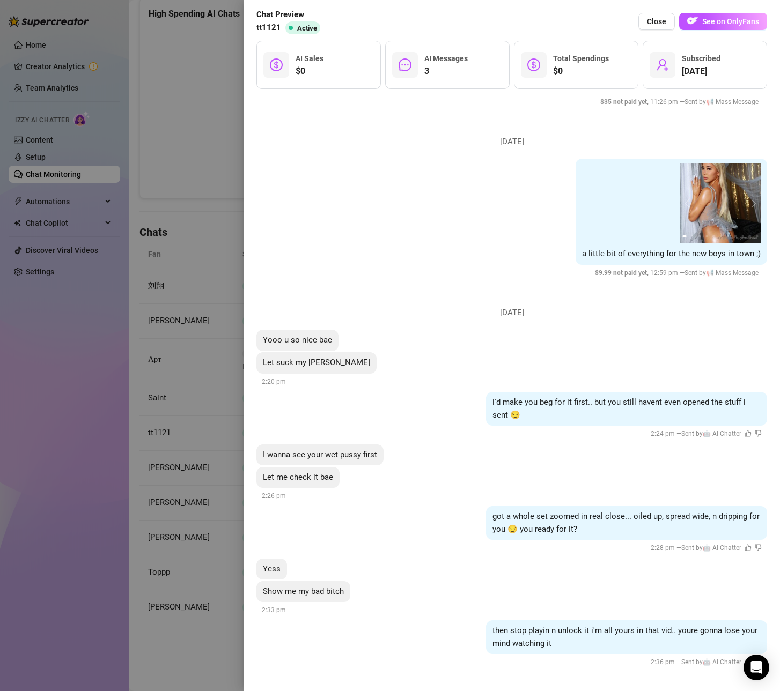
click at [205, 501] on div at bounding box center [390, 345] width 780 height 691
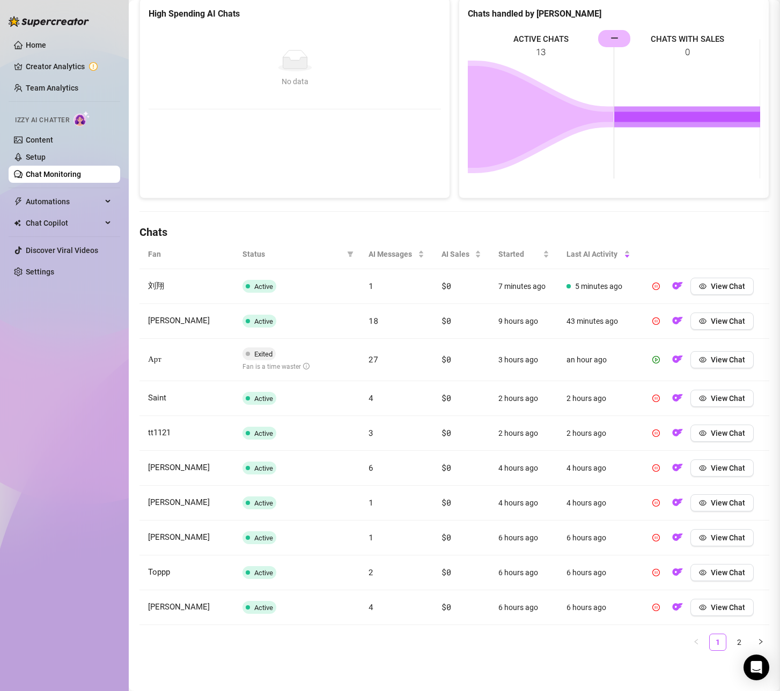
scroll to position [0, 0]
click at [703, 531] on button "View Chat" at bounding box center [721, 537] width 63 height 17
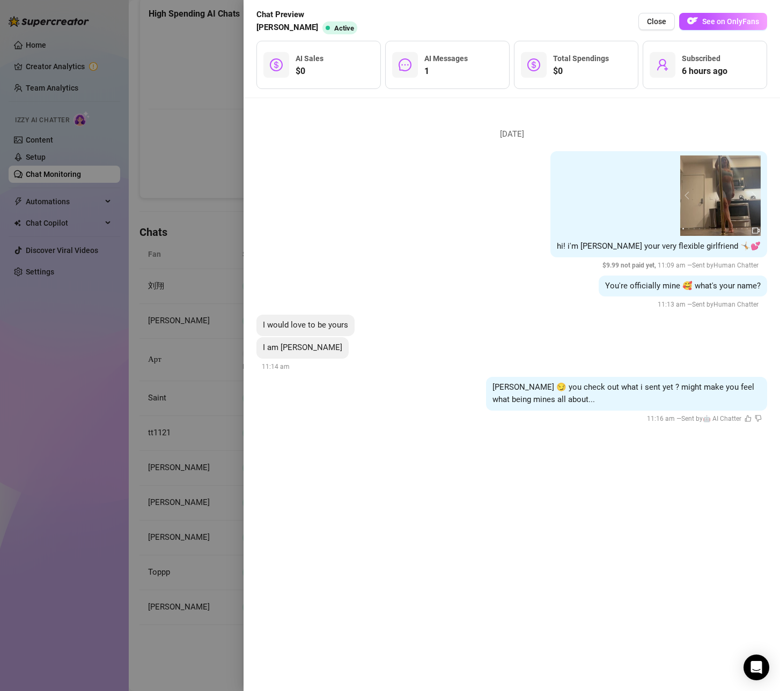
click at [164, 415] on div at bounding box center [390, 345] width 780 height 691
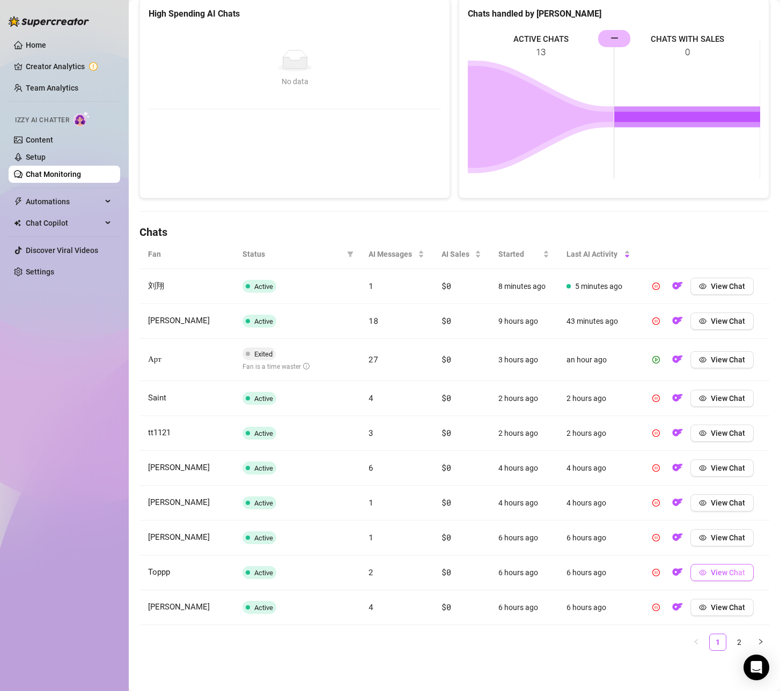
click at [708, 572] on button "View Chat" at bounding box center [721, 572] width 63 height 17
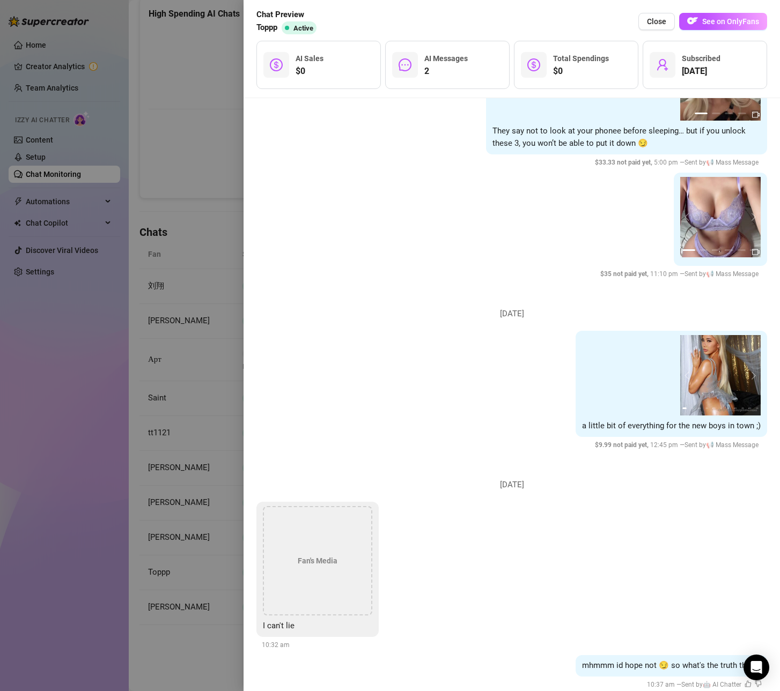
scroll to position [722, 0]
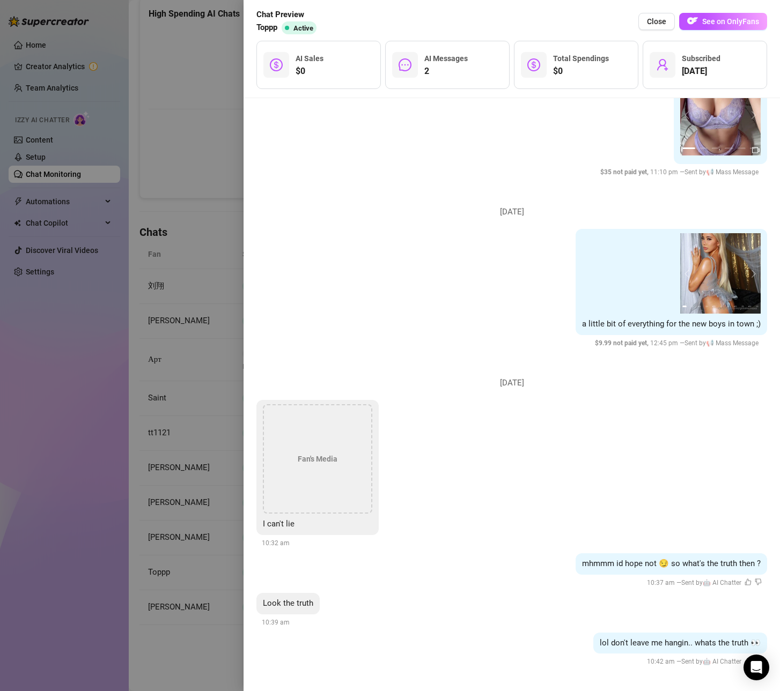
click at [329, 454] on div "Fan's Media" at bounding box center [317, 458] width 109 height 109
click at [723, 18] on span "See on OnlyFans" at bounding box center [730, 21] width 57 height 9
